Goal: Navigation & Orientation: Find specific page/section

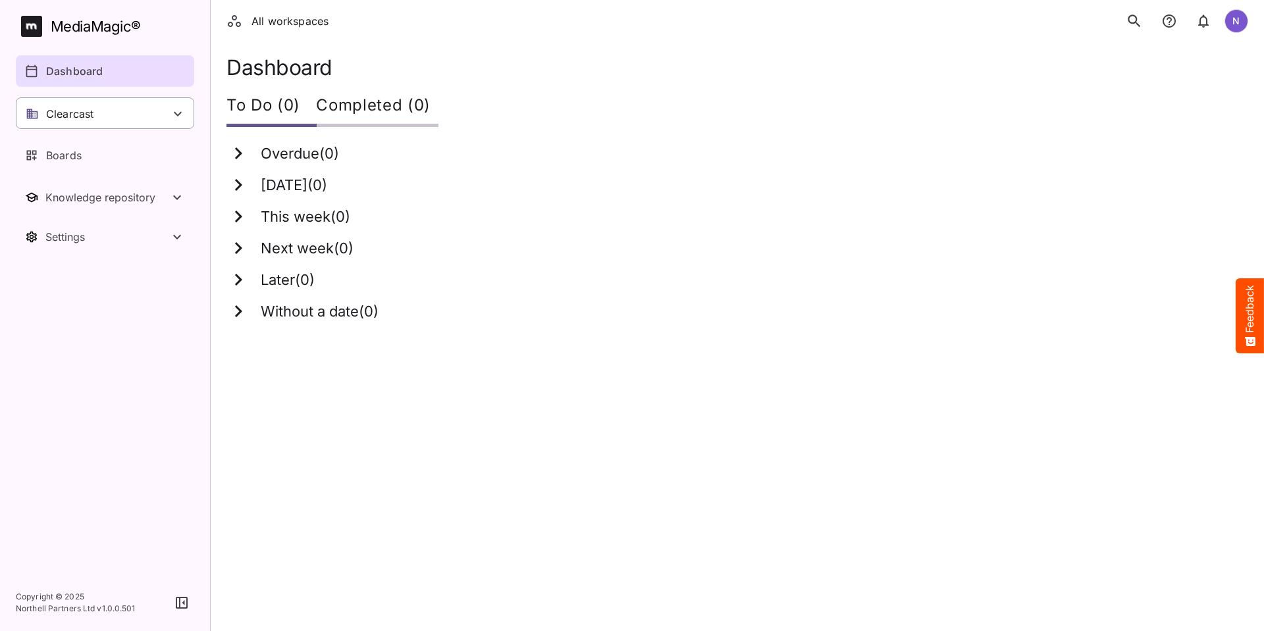
click at [186, 108] on div "Clearcast" at bounding box center [105, 113] width 178 height 32
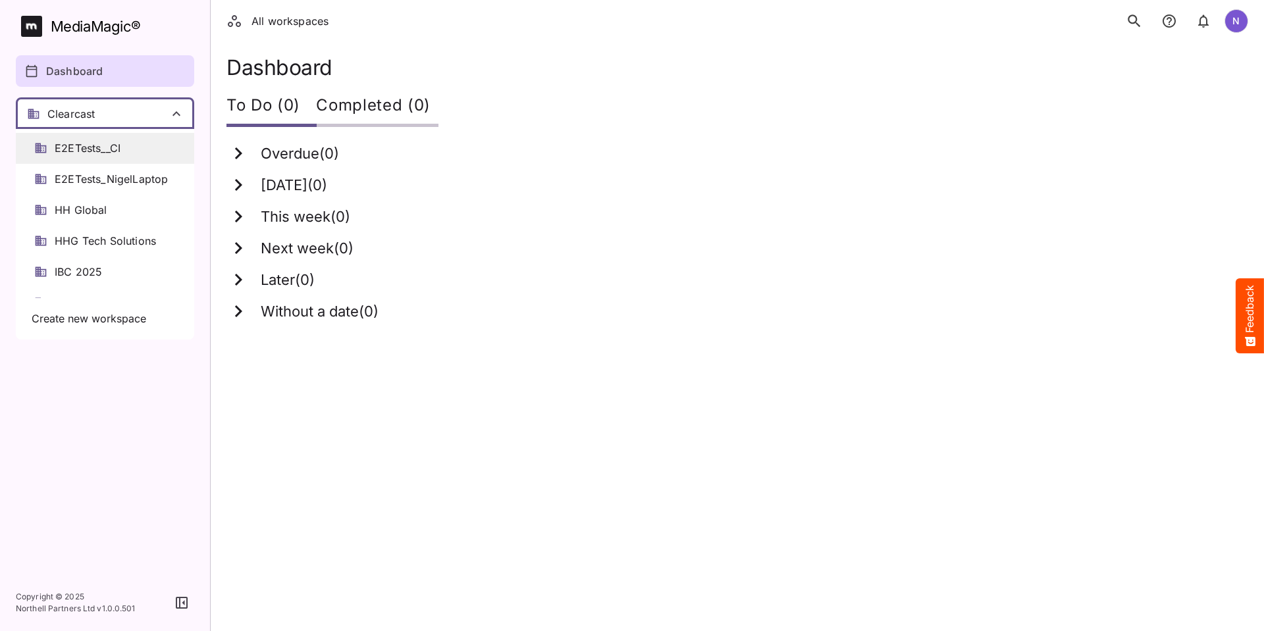
scroll to position [132, 0]
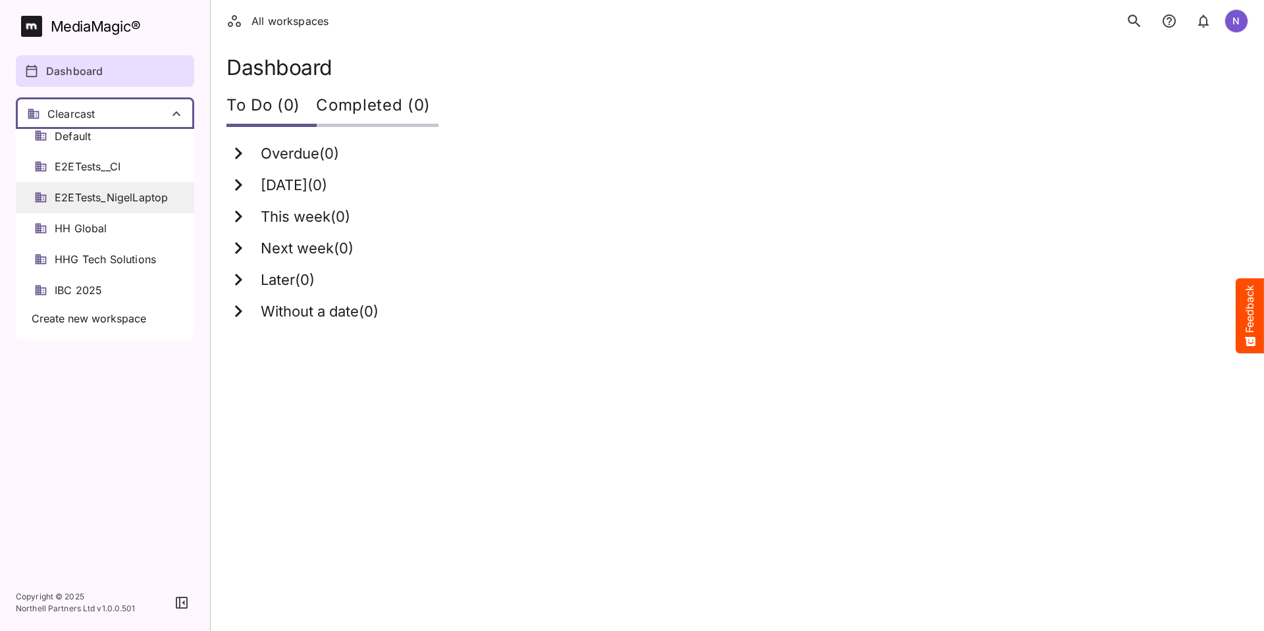
click at [115, 190] on span "E2ETests_NigelLaptop" at bounding box center [111, 197] width 113 height 15
